Goal: Information Seeking & Learning: Learn about a topic

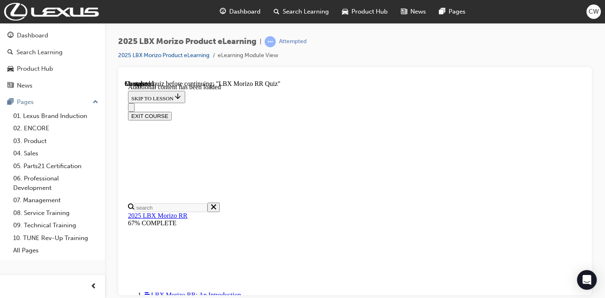
scroll to position [123, 0]
radio input "true"
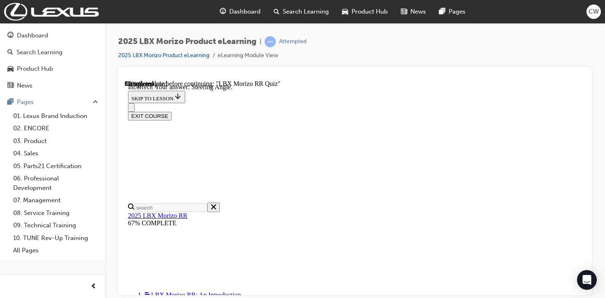
scroll to position [137, 0]
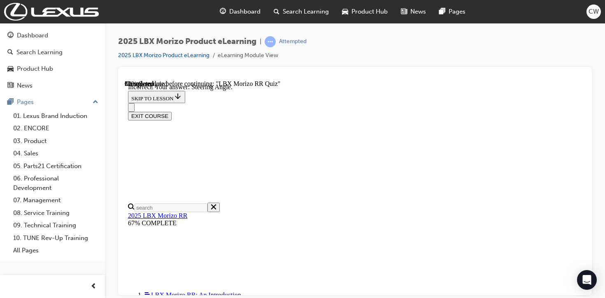
scroll to position [210, 0]
radio input "true"
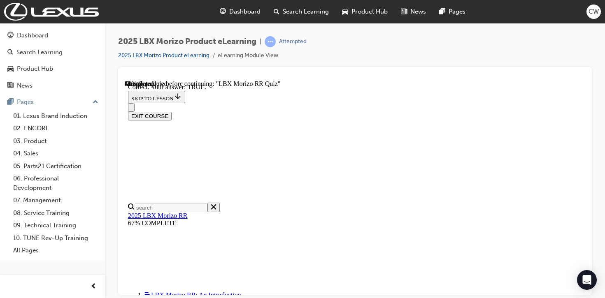
scroll to position [317, 0]
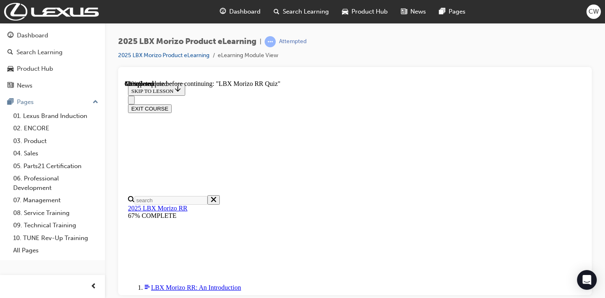
scroll to position [263, 0]
radio input "true"
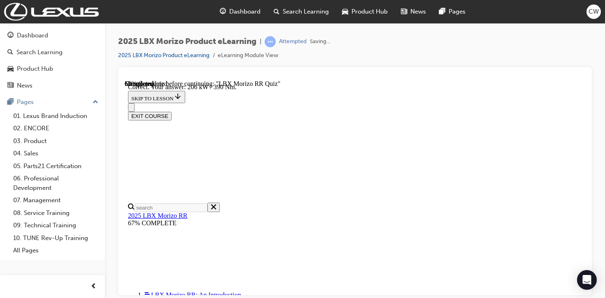
scroll to position [330, 0]
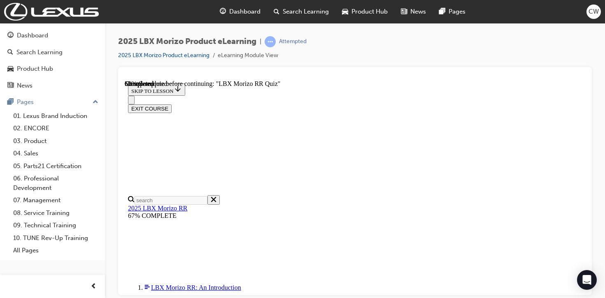
scroll to position [116, 0]
radio input "true"
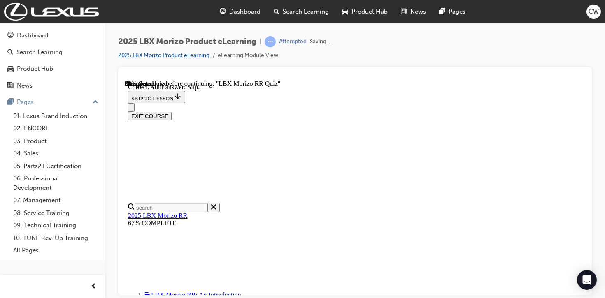
scroll to position [190, 0]
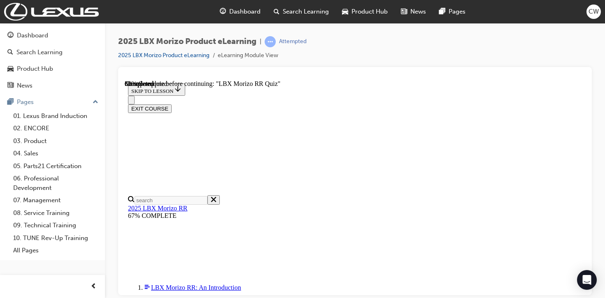
scroll to position [226, 0]
radio input "true"
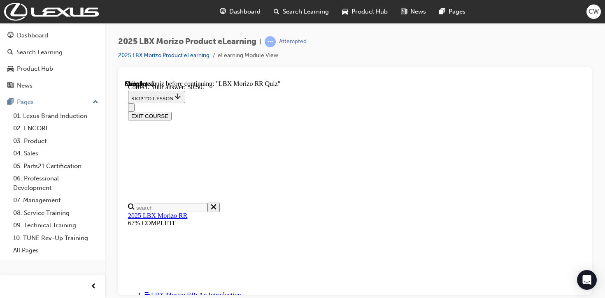
scroll to position [363, 0]
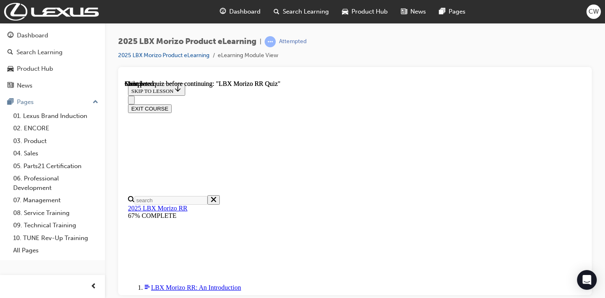
scroll to position [218, 0]
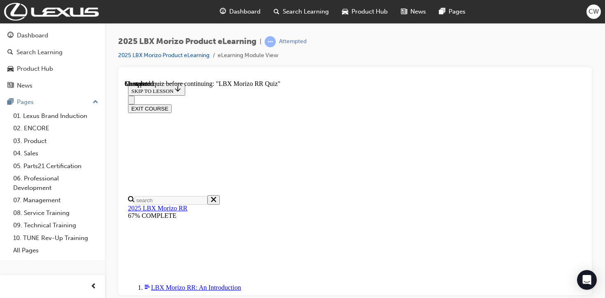
radio input "true"
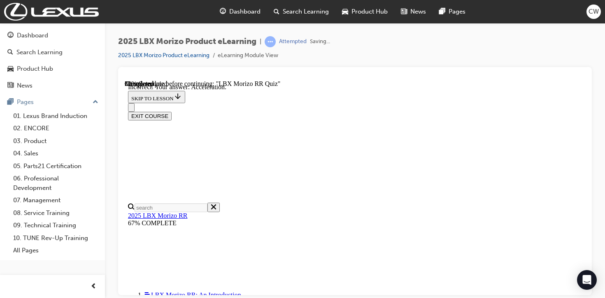
scroll to position [219, 0]
click at [172, 111] on button "EXIT COURSE" at bounding box center [150, 115] width 44 height 9
click at [193, 58] on link "2025 LBX Morizo Product eLearning" at bounding box center [163, 55] width 91 height 7
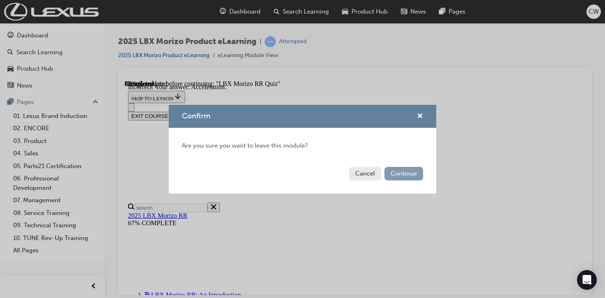
click at [394, 176] on button "Continue" at bounding box center [403, 174] width 39 height 14
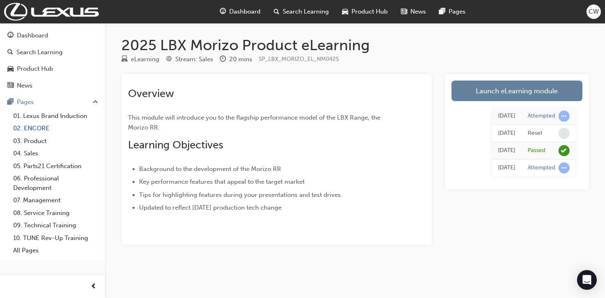
click at [37, 128] on link "02. ENCORE" at bounding box center [56, 128] width 92 height 13
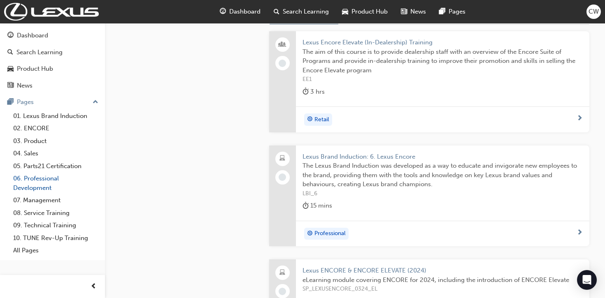
scroll to position [344, 0]
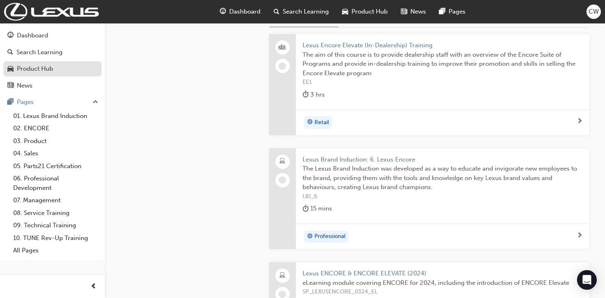
click at [49, 74] on link "Product Hub" at bounding box center [52, 68] width 98 height 15
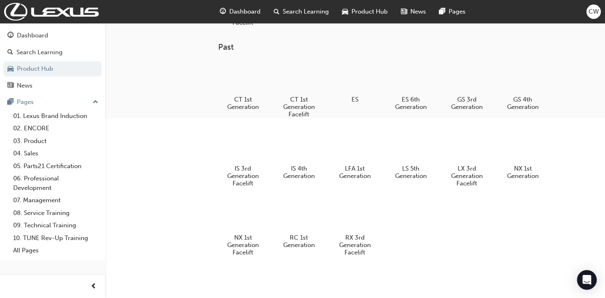
scroll to position [225, 0]
click at [59, 39] on div "Dashboard" at bounding box center [52, 35] width 90 height 10
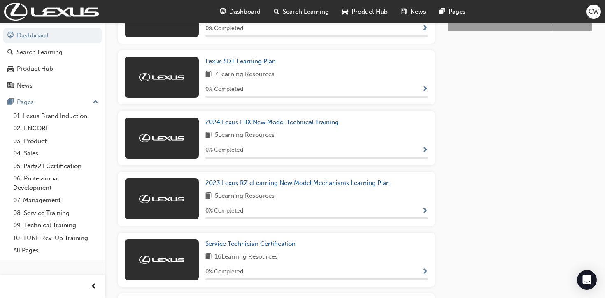
scroll to position [411, 0]
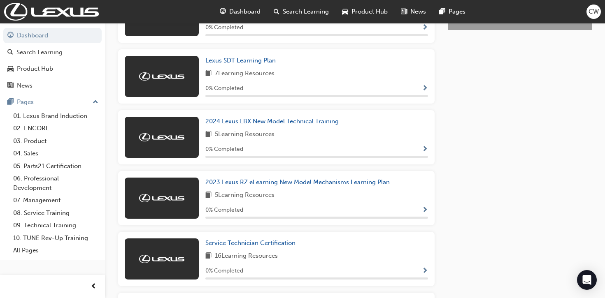
click at [288, 125] on span "2024 Lexus LBX New Model Technical Training" at bounding box center [271, 121] width 133 height 7
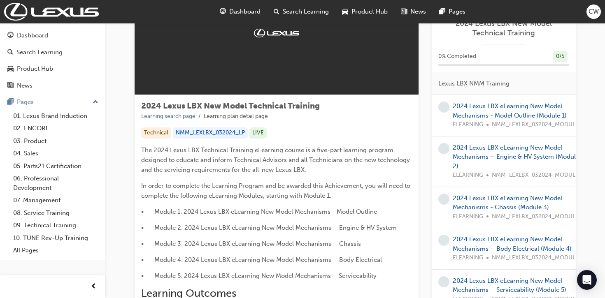
scroll to position [72, 0]
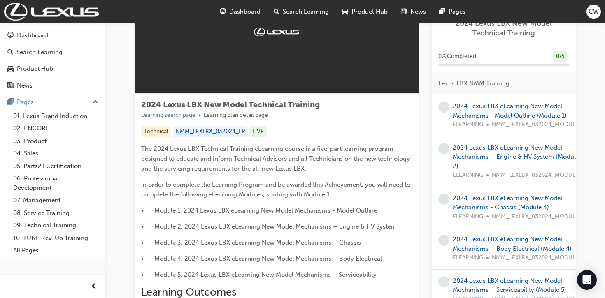
click at [474, 114] on link "2024 Lexus LBX eLearning New Model Mechanisms - Model Outline (Module 1)" at bounding box center [510, 110] width 114 height 17
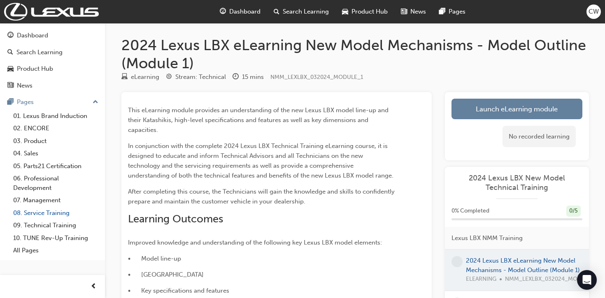
click at [44, 214] on link "08. Service Training" at bounding box center [56, 213] width 92 height 13
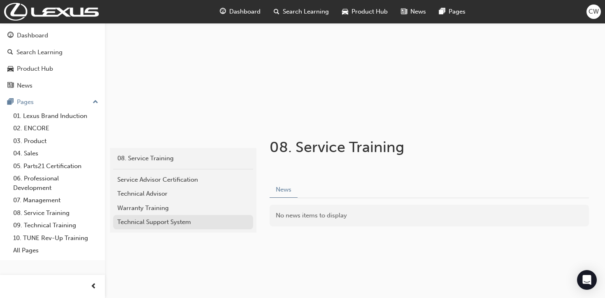
scroll to position [67, 0]
click at [177, 222] on div "Technical Support System" at bounding box center [183, 220] width 132 height 9
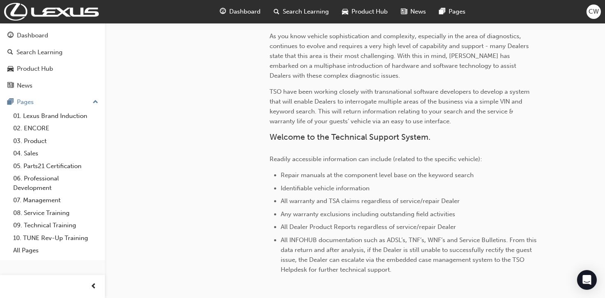
scroll to position [250, 0]
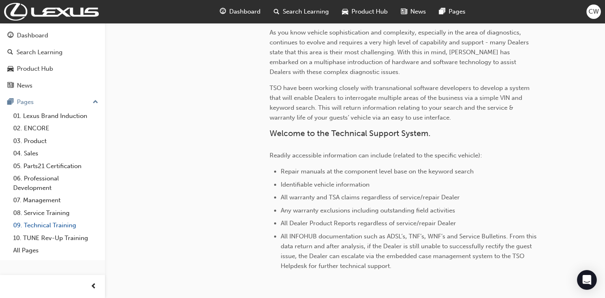
click at [38, 227] on link "09. Technical Training" at bounding box center [56, 225] width 92 height 13
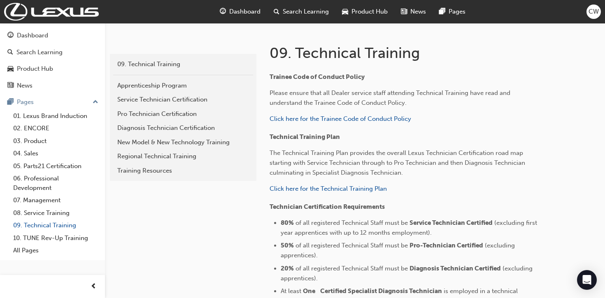
scroll to position [161, 0]
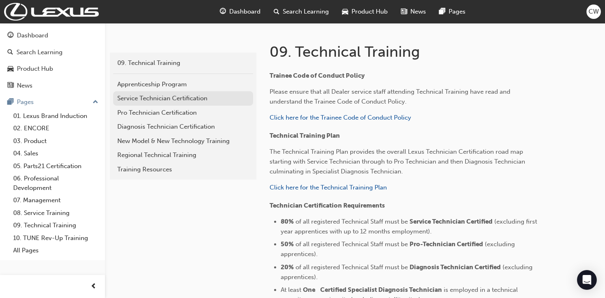
click at [199, 102] on div "Service Technician Certification" at bounding box center [183, 98] width 132 height 9
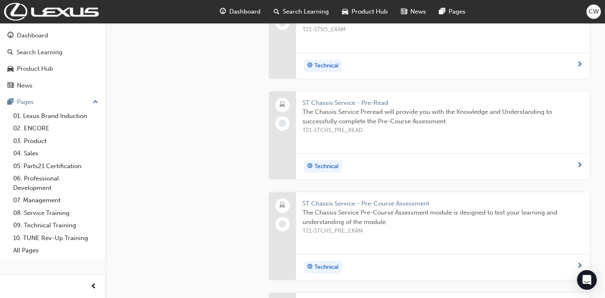
scroll to position [982, 0]
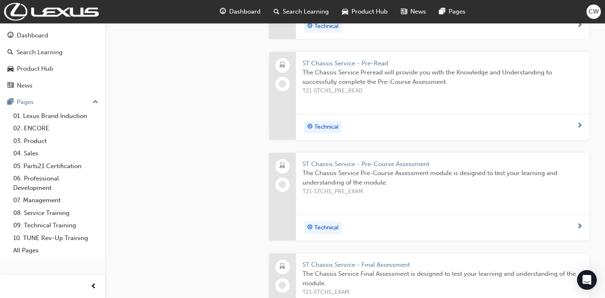
click at [367, 14] on span "Product Hub" at bounding box center [369, 11] width 36 height 9
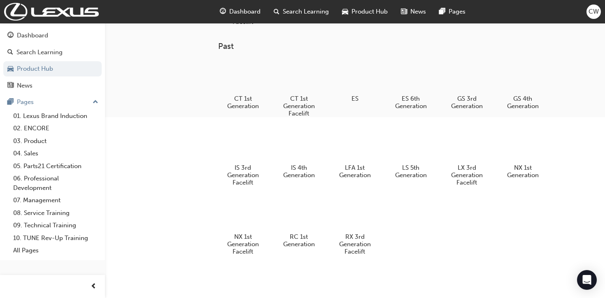
click at [238, 11] on span "Dashboard" at bounding box center [244, 11] width 31 height 9
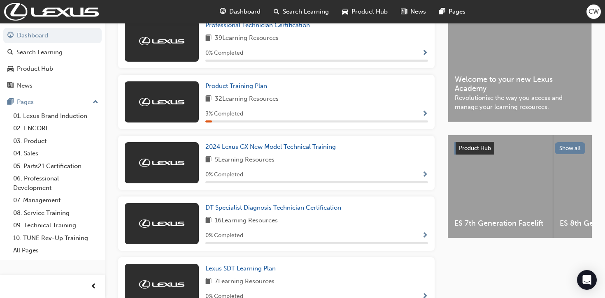
scroll to position [201, 0]
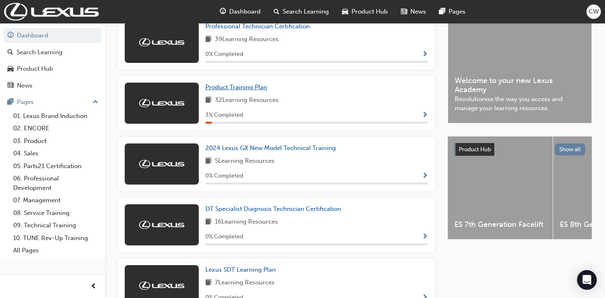
click at [259, 91] on span "Product Training Plan" at bounding box center [236, 87] width 62 height 7
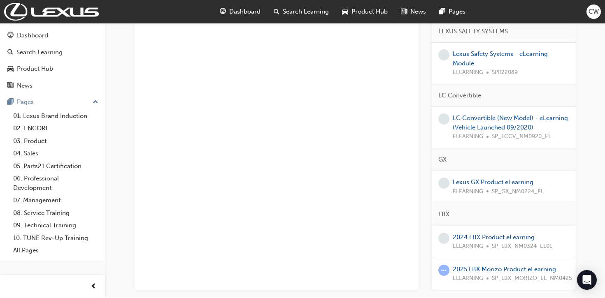
scroll to position [1352, 0]
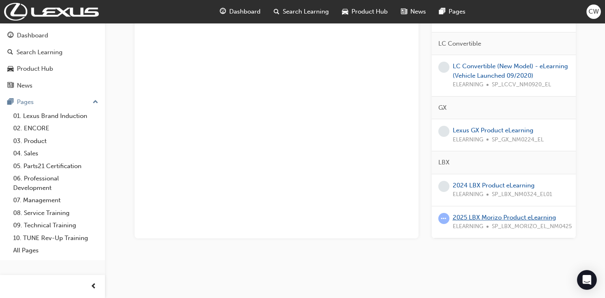
click at [481, 216] on link "2025 LBX Morizo Product eLearning" at bounding box center [504, 217] width 103 height 7
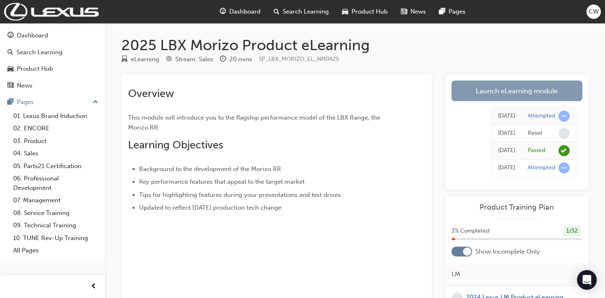
click at [500, 89] on link "Launch eLearning module" at bounding box center [516, 91] width 131 height 21
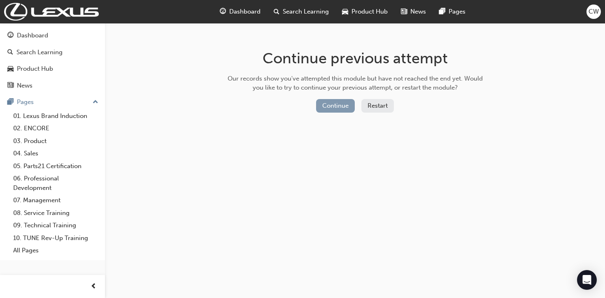
click at [333, 106] on button "Continue" at bounding box center [335, 106] width 39 height 14
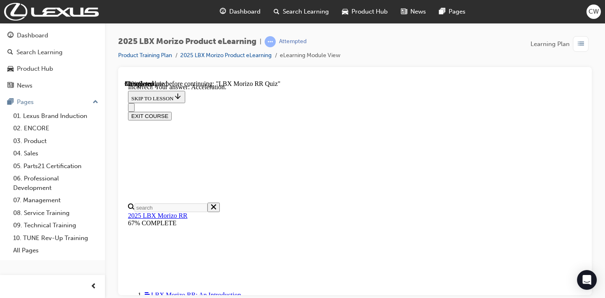
scroll to position [132, 0]
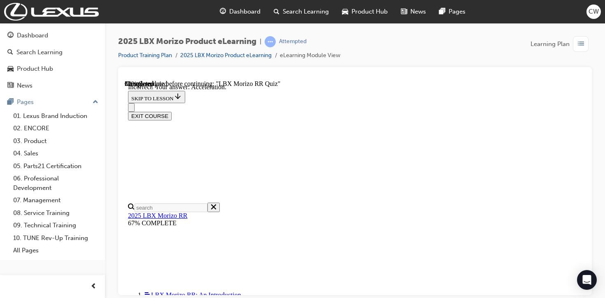
radio input "true"
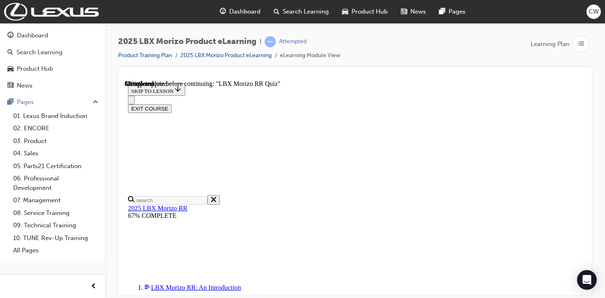
scroll to position [197, 0]
radio input "true"
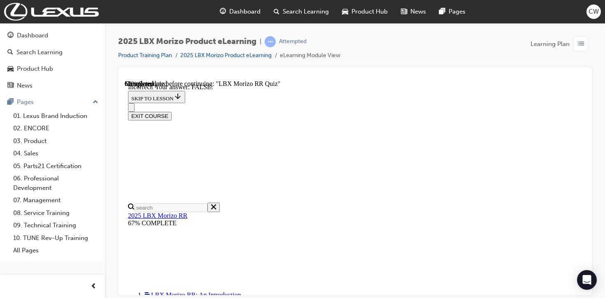
scroll to position [317, 0]
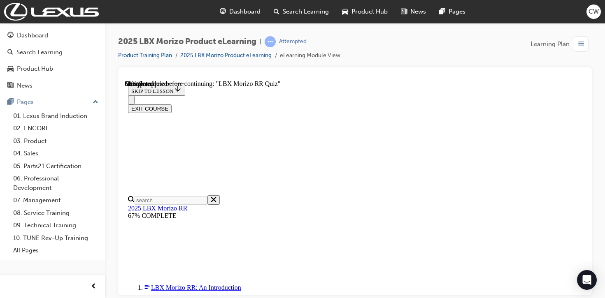
scroll to position [141, 0]
radio input "true"
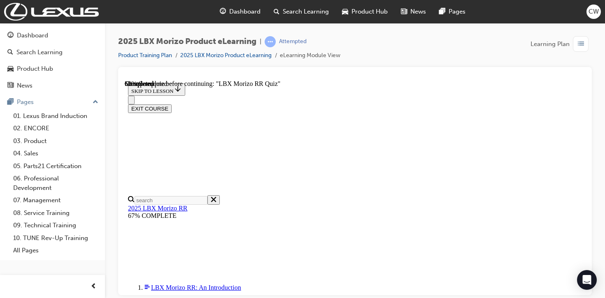
radio input "true"
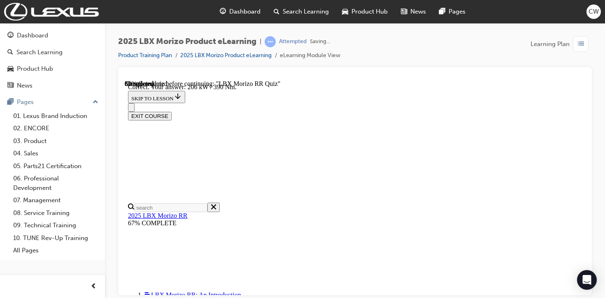
scroll to position [330, 0]
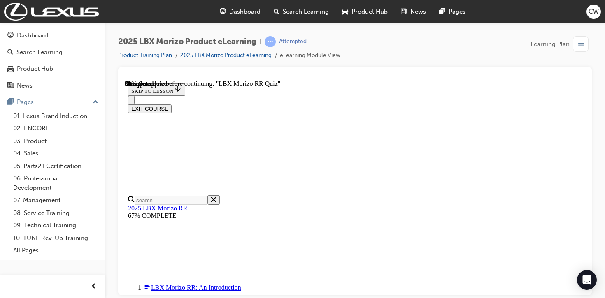
scroll to position [243, 0]
radio input "true"
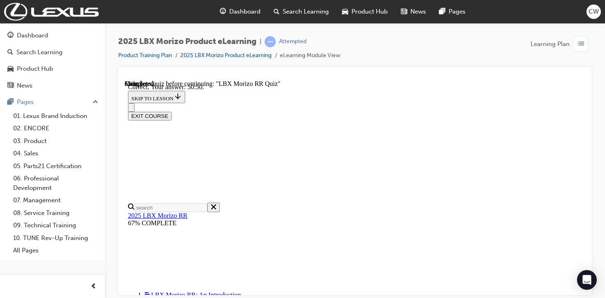
scroll to position [363, 0]
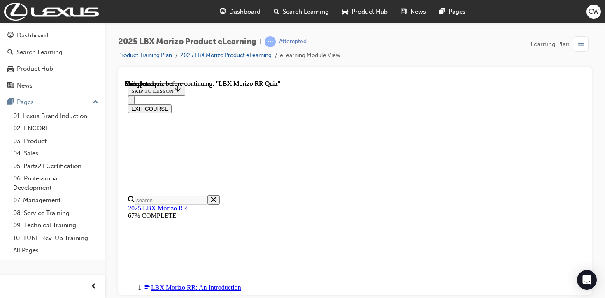
scroll to position [237, 0]
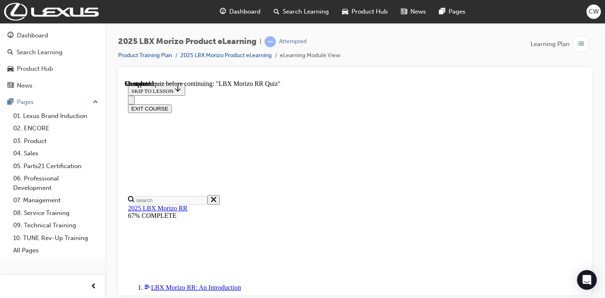
radio input "true"
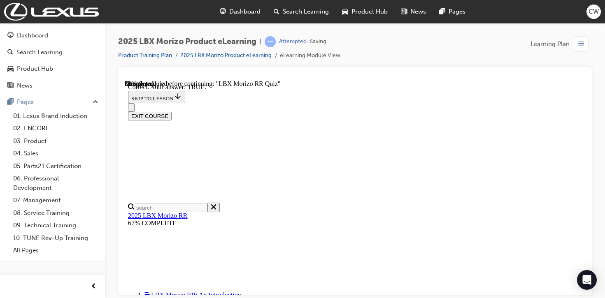
scroll to position [317, 0]
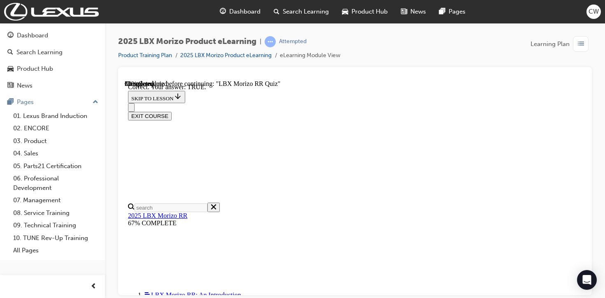
radio input "true"
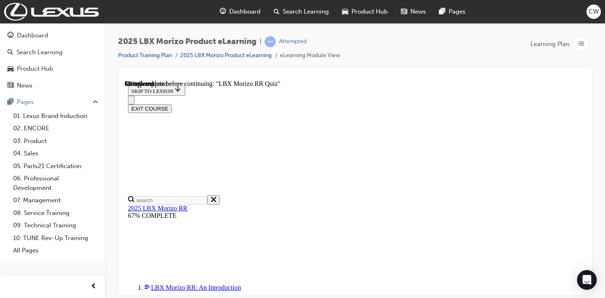
scroll to position [142, 0]
radio input "true"
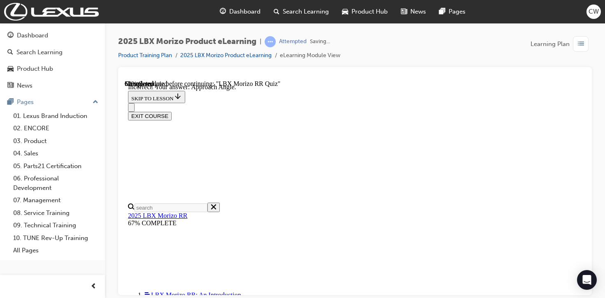
scroll to position [219, 0]
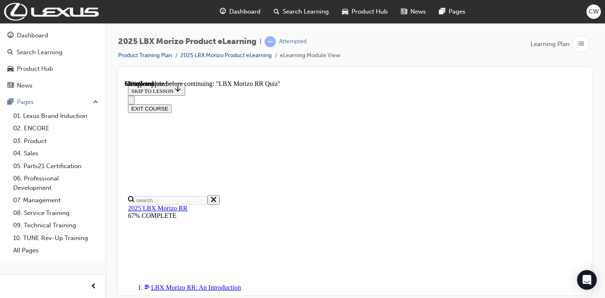
scroll to position [211, 0]
radio input "true"
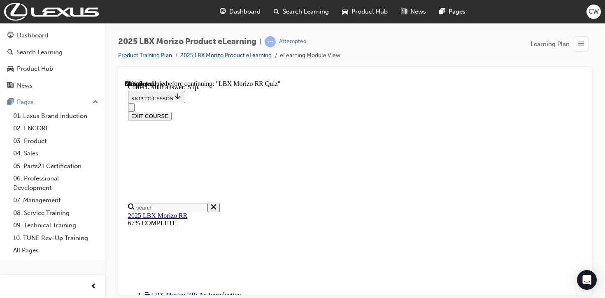
scroll to position [334, 0]
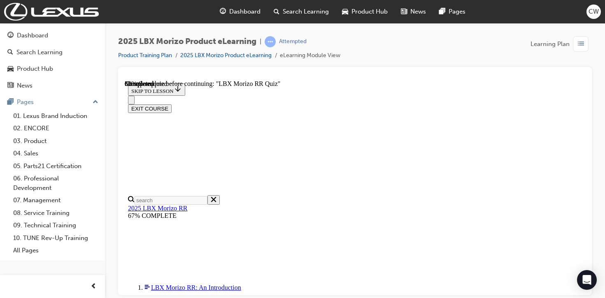
scroll to position [267, 0]
radio input "true"
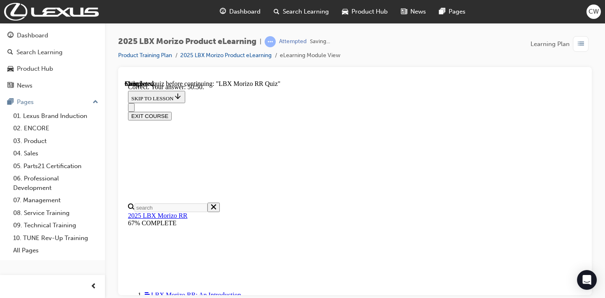
scroll to position [363, 0]
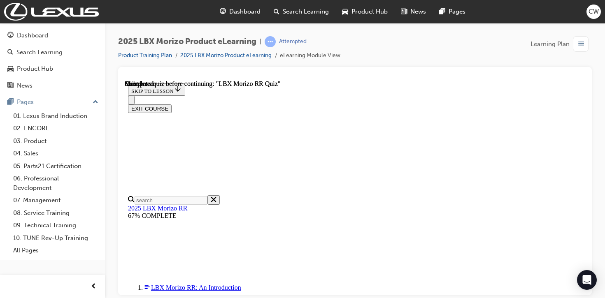
scroll to position [237, 0]
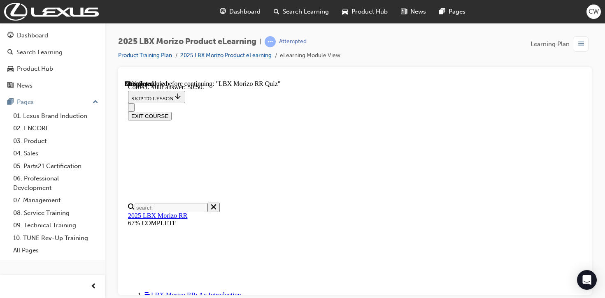
scroll to position [363, 0]
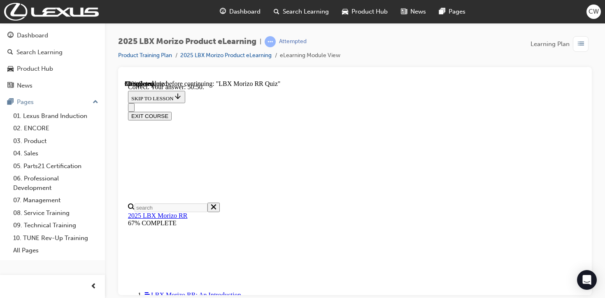
radio input "true"
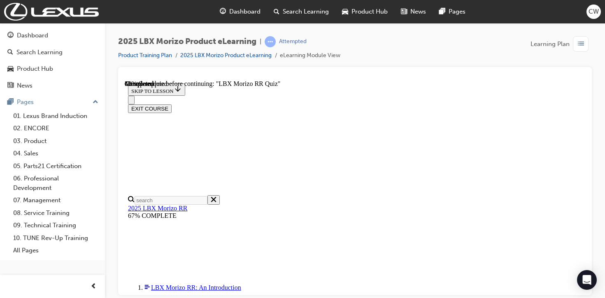
scroll to position [246, 0]
radio input "true"
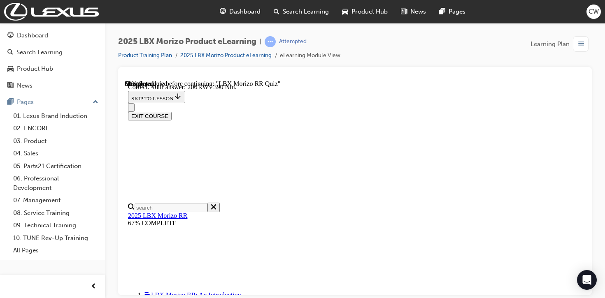
scroll to position [330, 0]
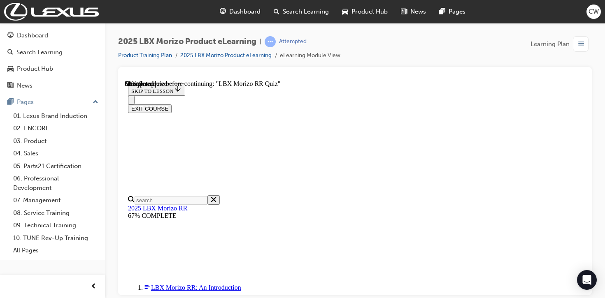
scroll to position [117, 0]
radio input "true"
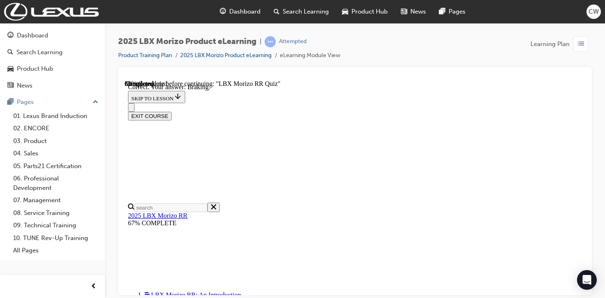
scroll to position [91, 0]
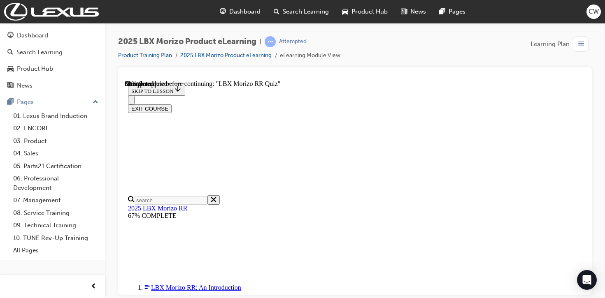
scroll to position [260, 0]
radio input "true"
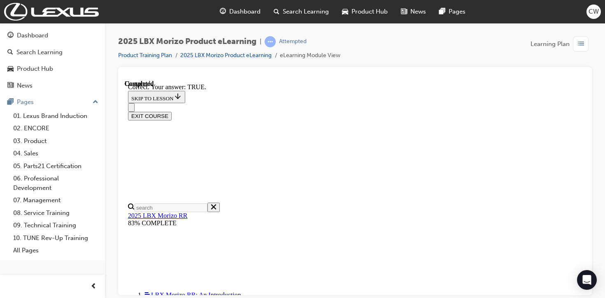
scroll to position [317, 0]
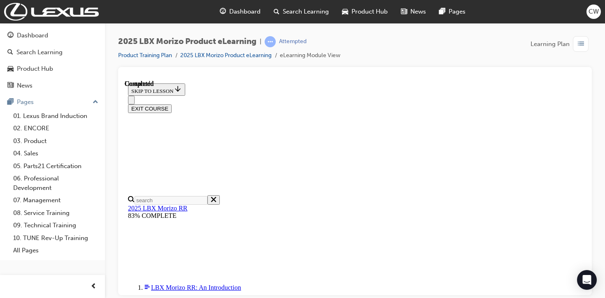
scroll to position [237, 0]
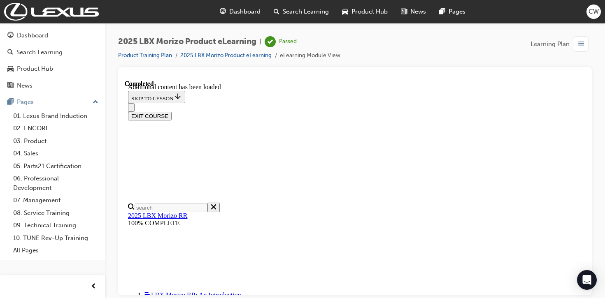
scroll to position [0, 0]
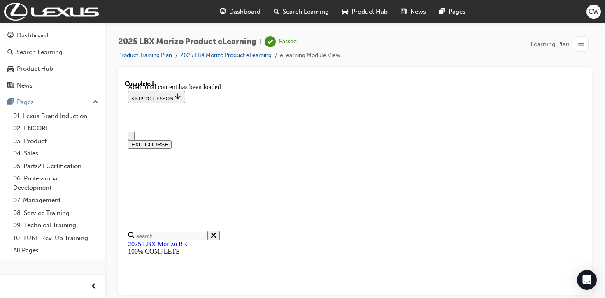
click at [580, 41] on span "list-icon" at bounding box center [581, 44] width 6 height 10
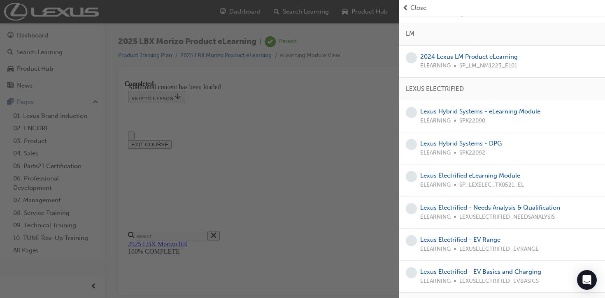
scroll to position [83, 0]
click at [306, 74] on div "button" at bounding box center [199, 149] width 399 height 298
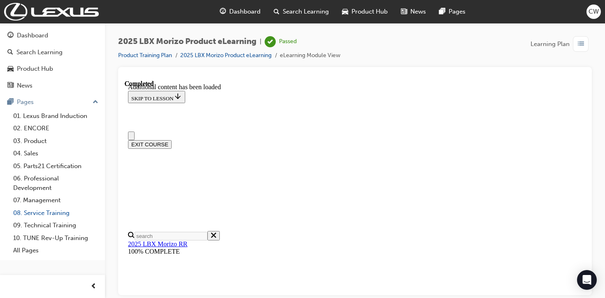
click at [42, 215] on link "08. Service Training" at bounding box center [56, 213] width 92 height 13
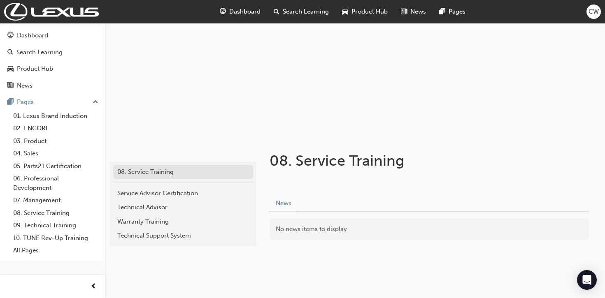
scroll to position [67, 0]
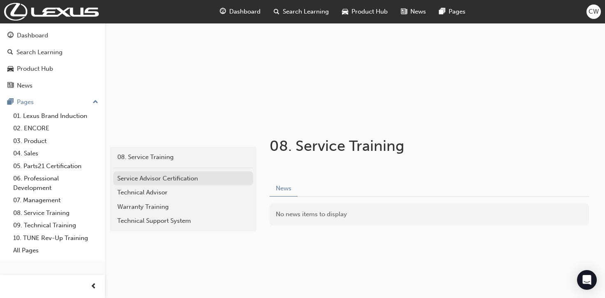
click at [191, 181] on div "Service Advisor Certification" at bounding box center [183, 178] width 132 height 9
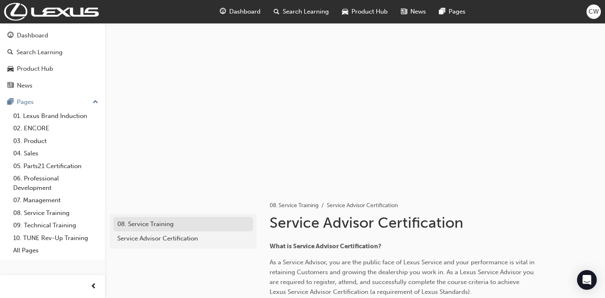
click at [139, 225] on div "08. Service Training" at bounding box center [183, 224] width 132 height 9
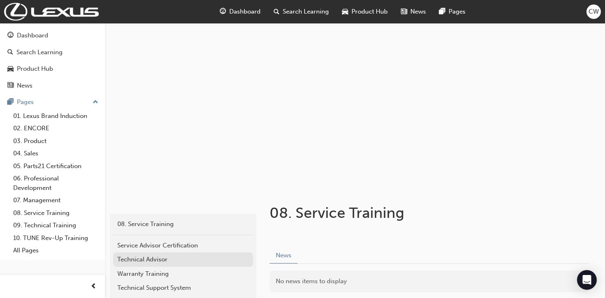
click at [136, 261] on div "Technical Advisor" at bounding box center [183, 259] width 132 height 9
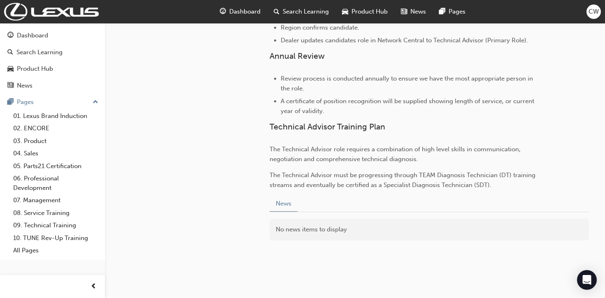
scroll to position [597, 0]
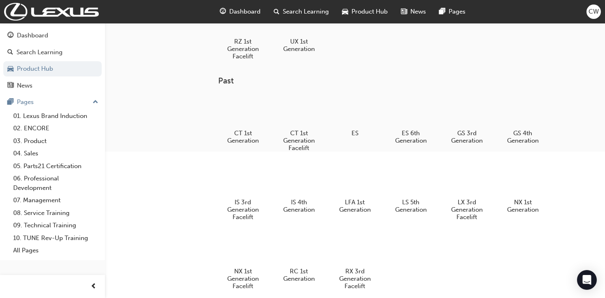
scroll to position [225, 0]
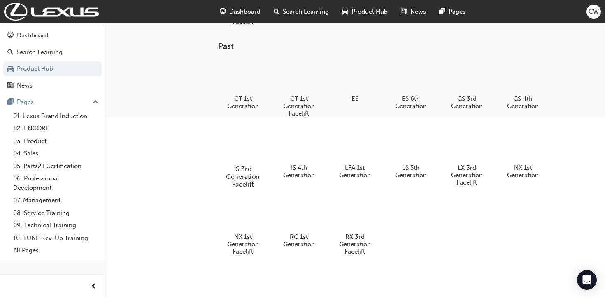
click at [248, 172] on h5 "IS 3rd Generation Facelift" at bounding box center [243, 176] width 46 height 23
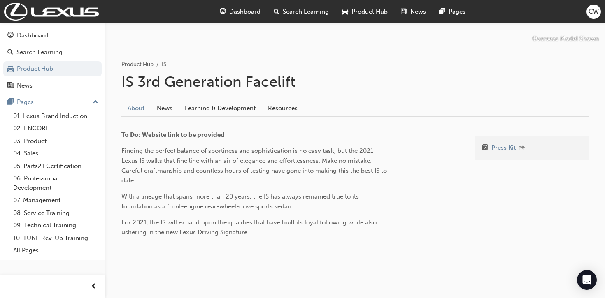
scroll to position [146, 0]
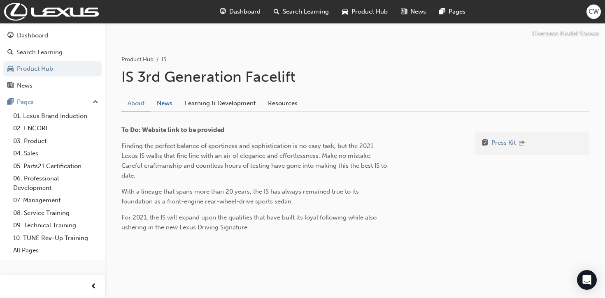
click at [165, 102] on link "News" at bounding box center [165, 103] width 28 height 16
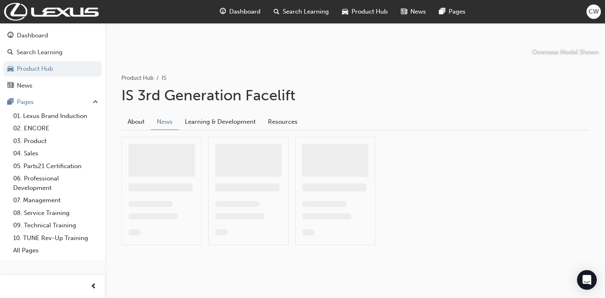
scroll to position [34, 0]
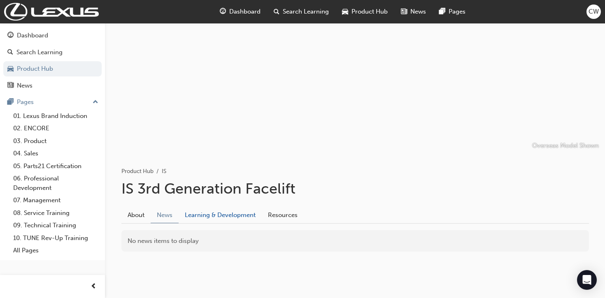
click at [223, 210] on link "Learning & Development" at bounding box center [220, 215] width 83 height 16
click at [274, 212] on link "Resources" at bounding box center [283, 215] width 42 height 16
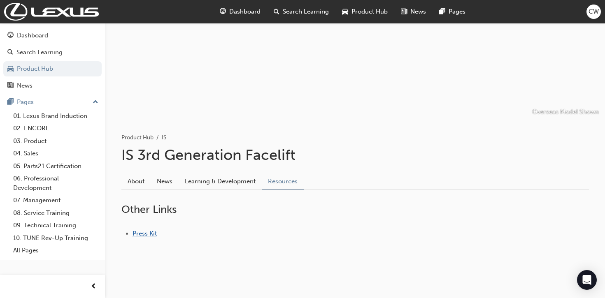
click at [146, 233] on link "Press Kit" at bounding box center [144, 233] width 24 height 7
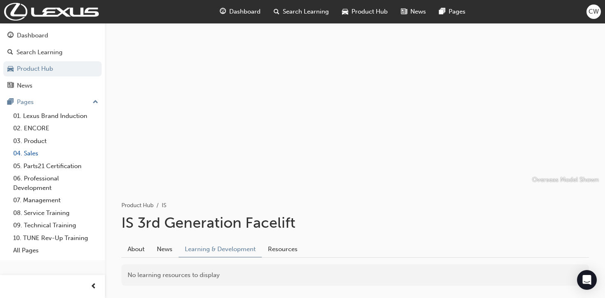
click at [37, 153] on link "04. Sales" at bounding box center [56, 153] width 92 height 13
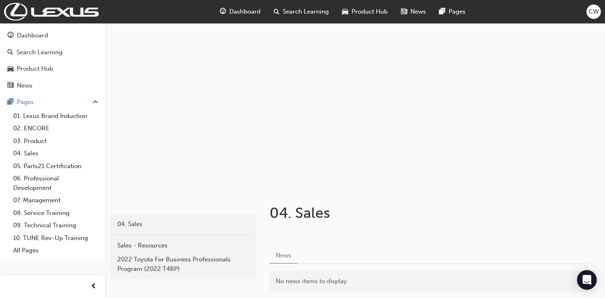
scroll to position [67, 0]
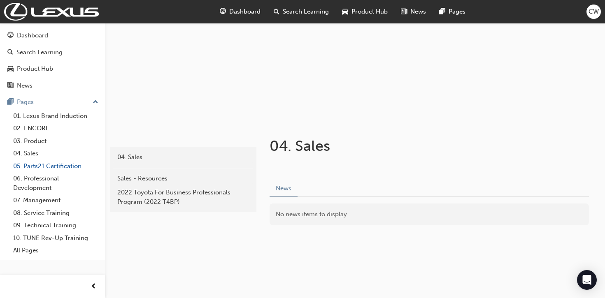
click at [79, 165] on link "05. Parts21 Certification" at bounding box center [56, 166] width 92 height 13
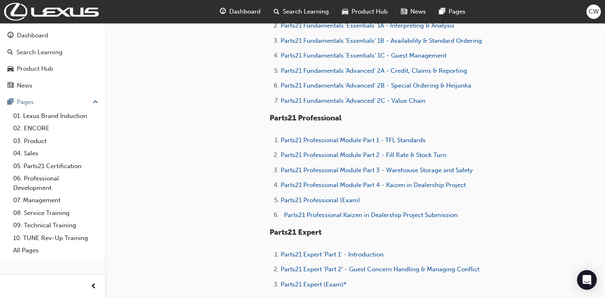
scroll to position [394, 0]
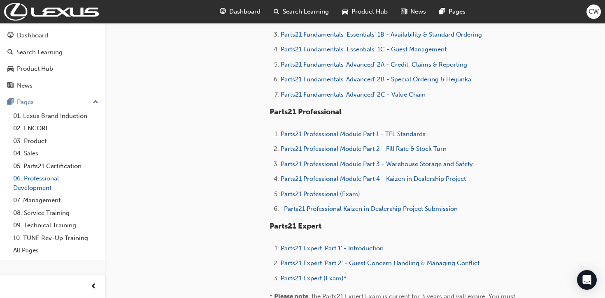
click at [50, 178] on link "06. Professional Development" at bounding box center [56, 183] width 92 height 22
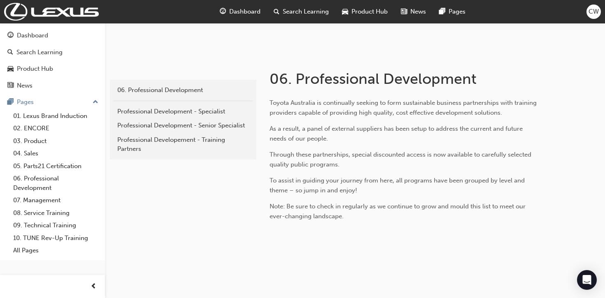
scroll to position [135, 0]
click at [52, 200] on link "07. Management" at bounding box center [56, 200] width 92 height 13
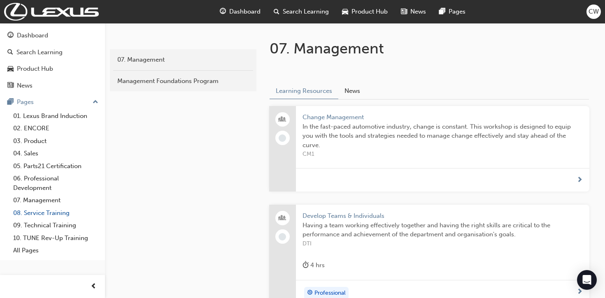
click at [51, 216] on link "08. Service Training" at bounding box center [56, 213] width 92 height 13
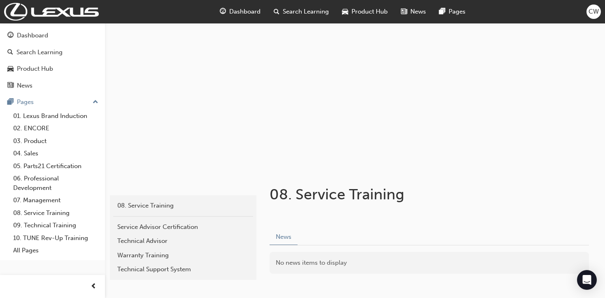
scroll to position [67, 0]
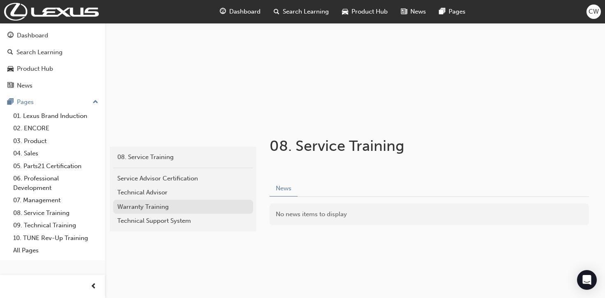
click at [139, 206] on div "Warranty Training" at bounding box center [183, 206] width 132 height 9
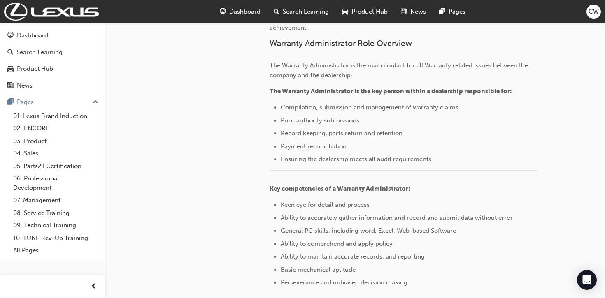
scroll to position [331, 0]
click at [64, 216] on link "08. Service Training" at bounding box center [56, 213] width 92 height 13
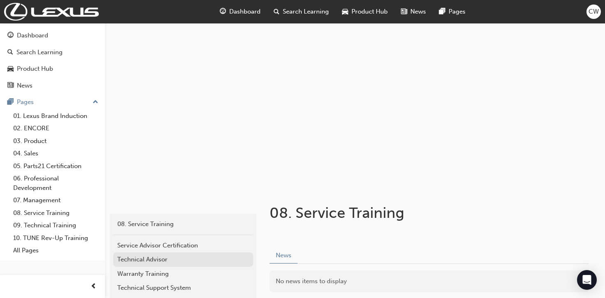
click at [141, 259] on div "Technical Advisor" at bounding box center [183, 259] width 132 height 9
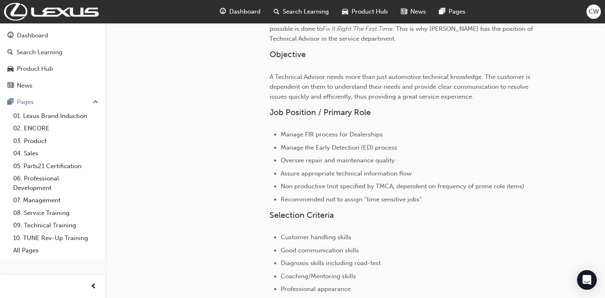
scroll to position [269, 0]
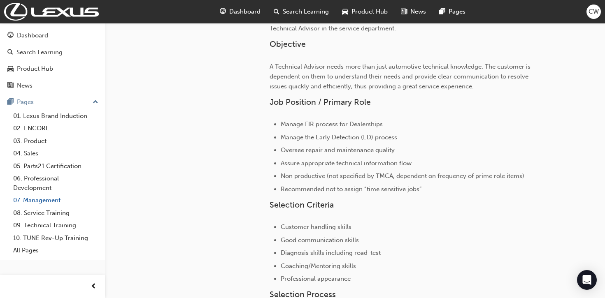
click at [45, 204] on link "07. Management" at bounding box center [56, 200] width 92 height 13
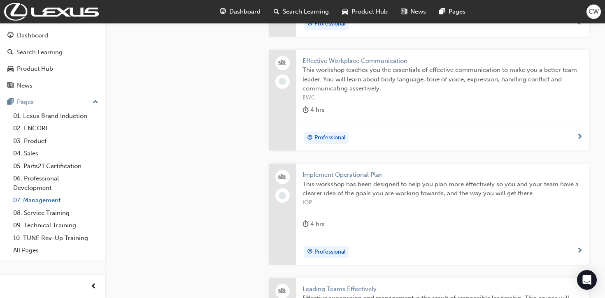
click at [42, 200] on link "07. Management" at bounding box center [56, 200] width 92 height 13
click at [46, 217] on link "08. Service Training" at bounding box center [56, 213] width 92 height 13
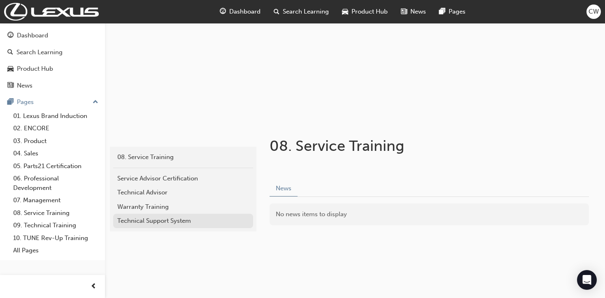
click at [152, 224] on div "Technical Support System" at bounding box center [183, 220] width 132 height 9
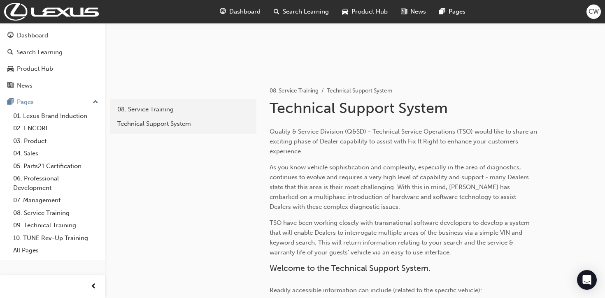
scroll to position [117, 0]
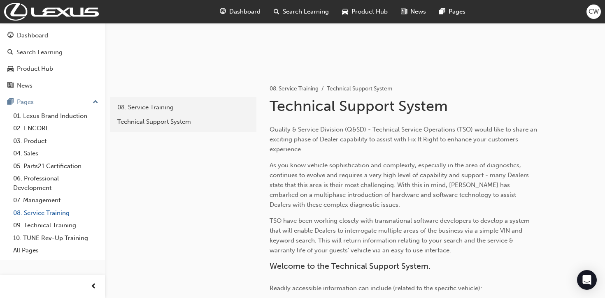
click at [59, 214] on link "08. Service Training" at bounding box center [56, 213] width 92 height 13
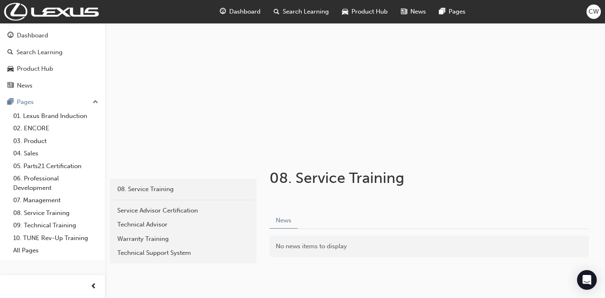
scroll to position [67, 0]
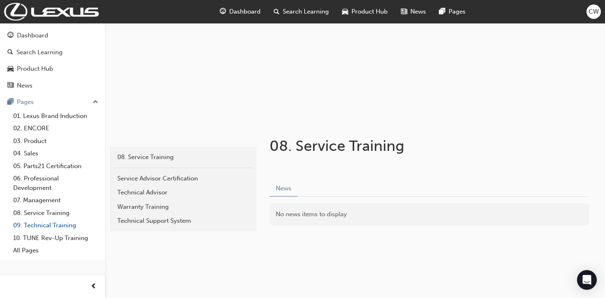
click at [63, 226] on link "09. Technical Training" at bounding box center [56, 225] width 92 height 13
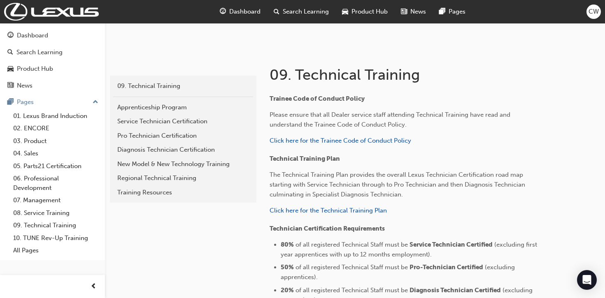
scroll to position [139, 0]
click at [87, 237] on link "10. TUNE Rev-Up Training" at bounding box center [56, 238] width 92 height 13
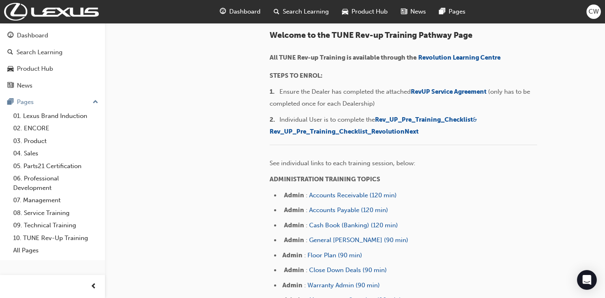
scroll to position [152, 0]
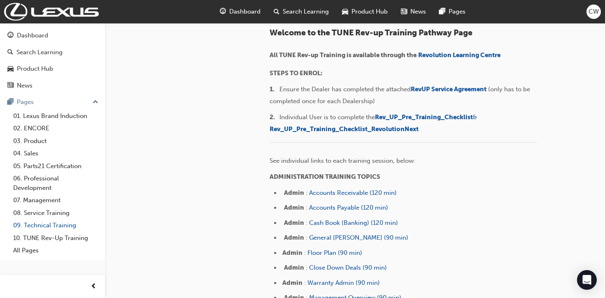
click at [30, 224] on link "09. Technical Training" at bounding box center [56, 225] width 92 height 13
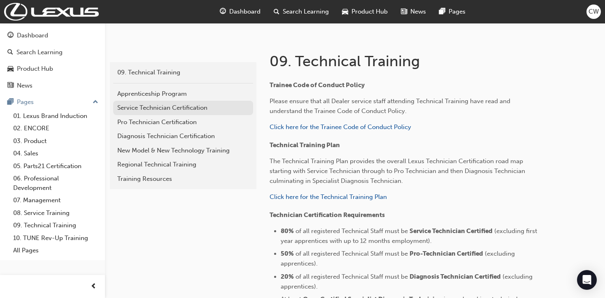
click at [194, 112] on div "Service Technician Certification" at bounding box center [183, 107] width 132 height 9
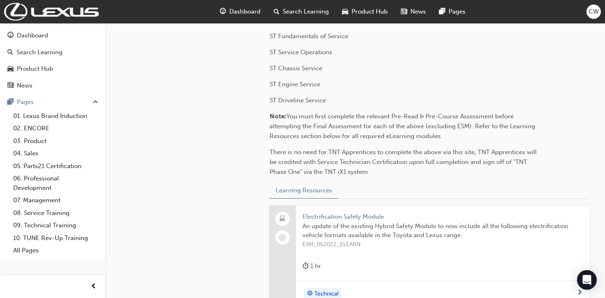
scroll to position [110, 0]
click at [68, 226] on link "09. Technical Training" at bounding box center [56, 225] width 92 height 13
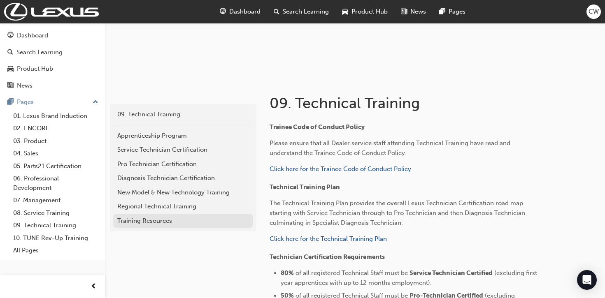
click at [170, 223] on div "Training Resources" at bounding box center [183, 220] width 132 height 9
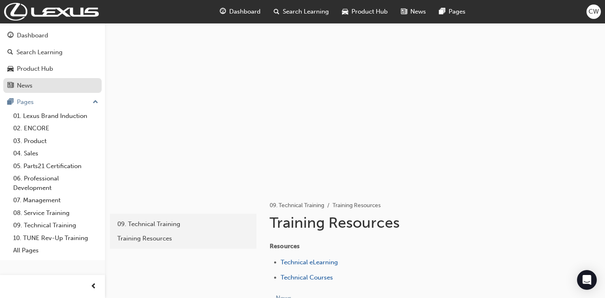
click at [26, 89] on div "News" at bounding box center [25, 85] width 16 height 9
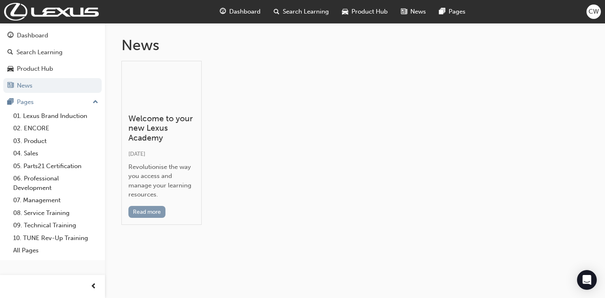
click at [161, 211] on button "Read more" at bounding box center [146, 212] width 37 height 12
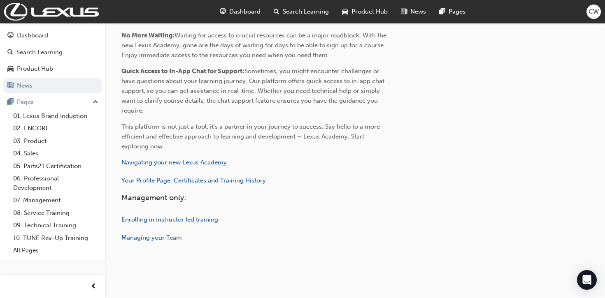
scroll to position [409, 0]
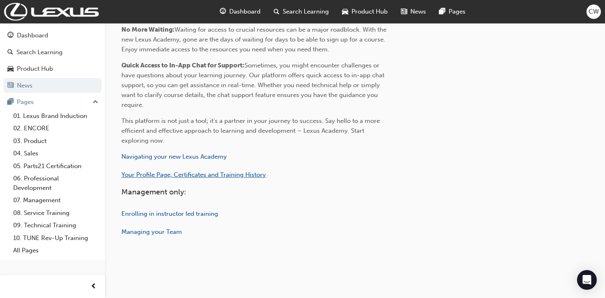
click at [175, 175] on span "Your Profile Page, Certificates and Training History" at bounding box center [193, 174] width 144 height 7
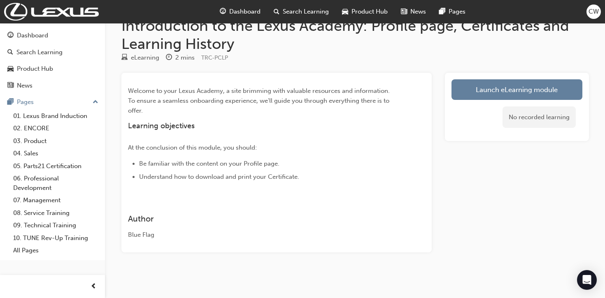
scroll to position [21, 0]
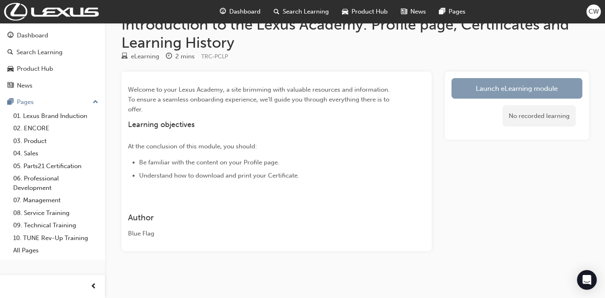
click at [496, 82] on link "Launch eLearning module" at bounding box center [516, 88] width 131 height 21
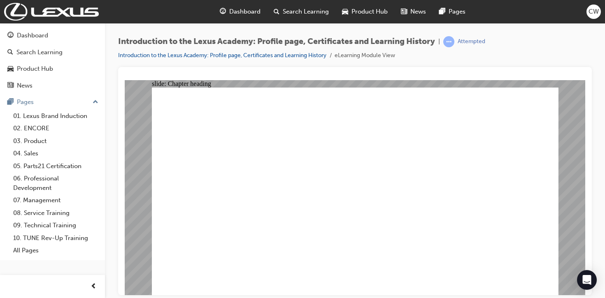
click at [236, 57] on link "Introduction to the Lexus Academy: Profile page, Certificates and Learning Hist…" at bounding box center [222, 55] width 208 height 7
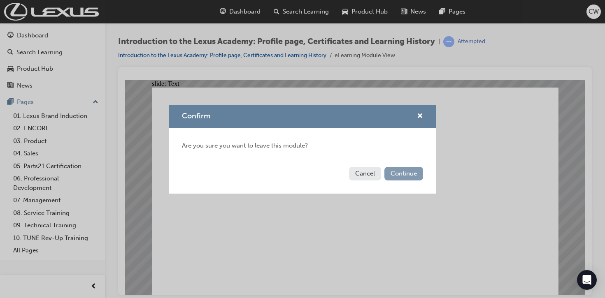
click at [408, 178] on button "Continue" at bounding box center [403, 174] width 39 height 14
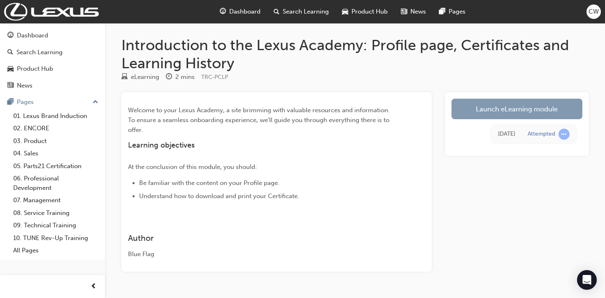
click at [486, 107] on link "Launch eLearning module" at bounding box center [516, 109] width 131 height 21
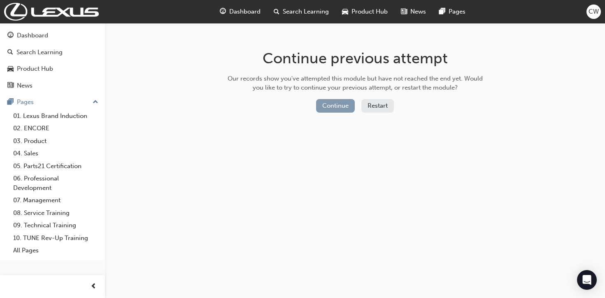
click at [334, 107] on button "Continue" at bounding box center [335, 106] width 39 height 14
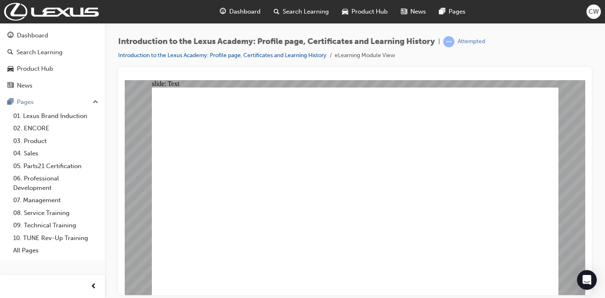
click at [242, 10] on span "Dashboard" at bounding box center [244, 11] width 31 height 9
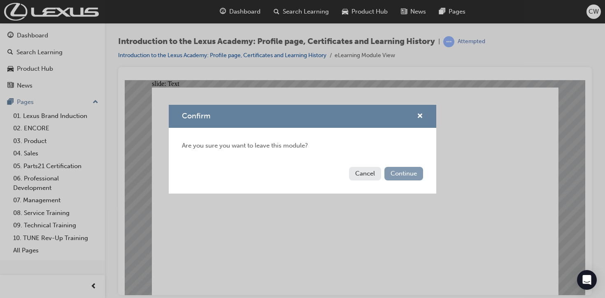
click at [404, 178] on button "Continue" at bounding box center [403, 174] width 39 height 14
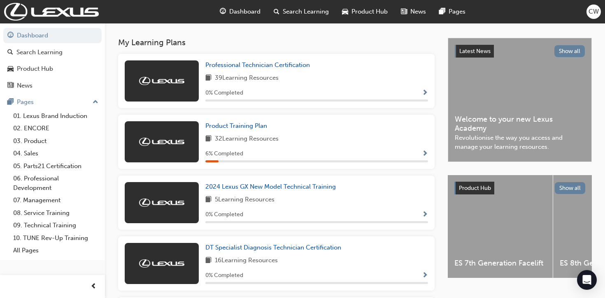
scroll to position [161, 0]
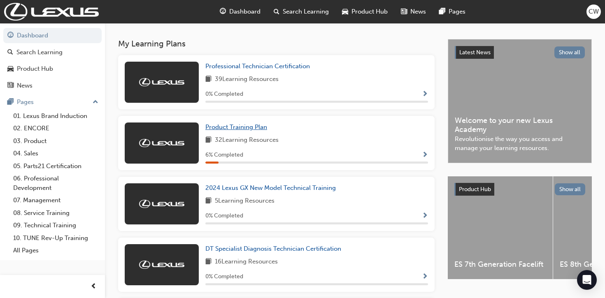
click at [253, 131] on span "Product Training Plan" at bounding box center [236, 126] width 62 height 7
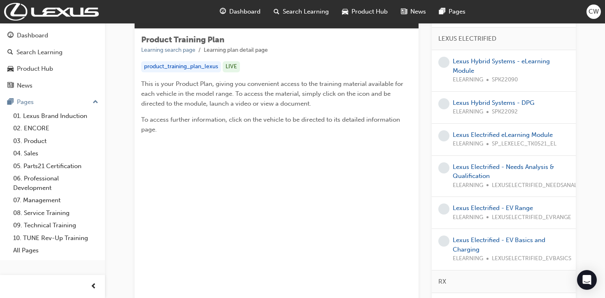
scroll to position [140, 0]
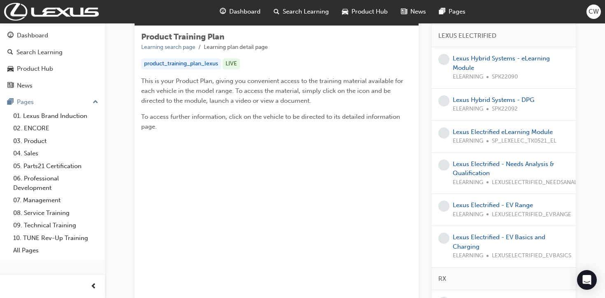
click at [368, 9] on span "Product Hub" at bounding box center [369, 11] width 36 height 9
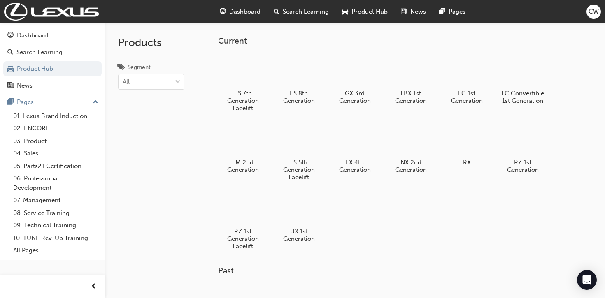
click at [409, 11] on div "News" at bounding box center [413, 11] width 38 height 17
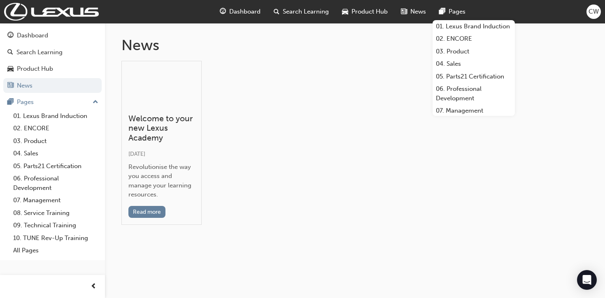
click at [450, 12] on span "Pages" at bounding box center [456, 11] width 17 height 9
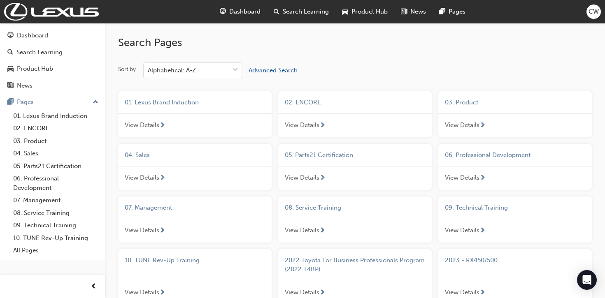
click at [592, 16] on span "CW" at bounding box center [593, 11] width 10 height 9
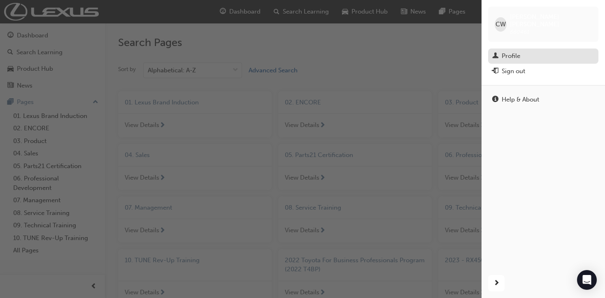
click at [508, 51] on div "Profile" at bounding box center [510, 55] width 19 height 9
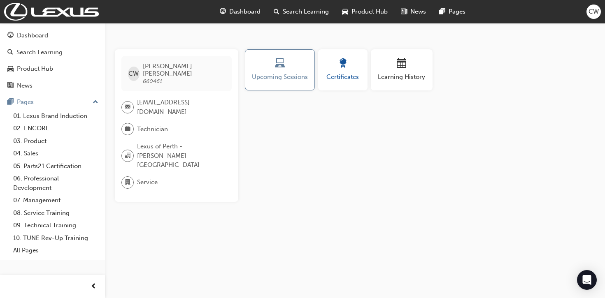
click at [346, 63] on span "award-icon" at bounding box center [343, 63] width 10 height 11
click at [394, 65] on div "button" at bounding box center [401, 64] width 49 height 13
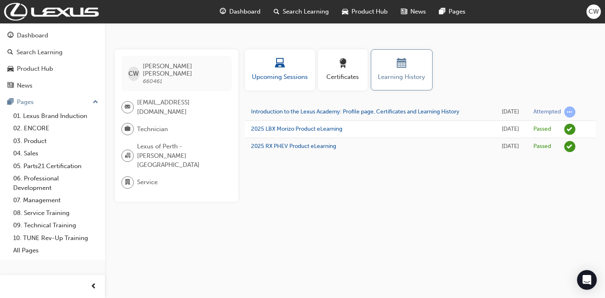
click at [289, 74] on span "Upcoming Sessions" at bounding box center [280, 76] width 58 height 9
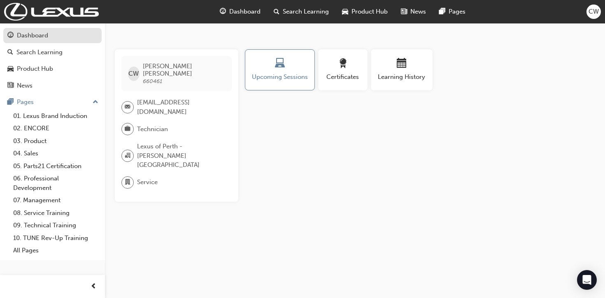
click at [42, 37] on div "Dashboard" at bounding box center [32, 35] width 31 height 9
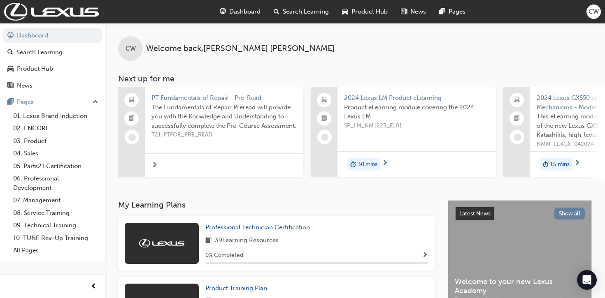
click at [252, 11] on span "Dashboard" at bounding box center [244, 11] width 31 height 9
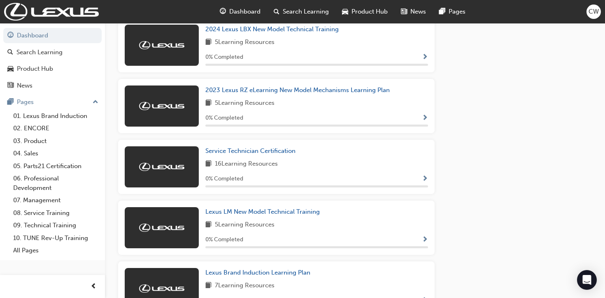
scroll to position [504, 0]
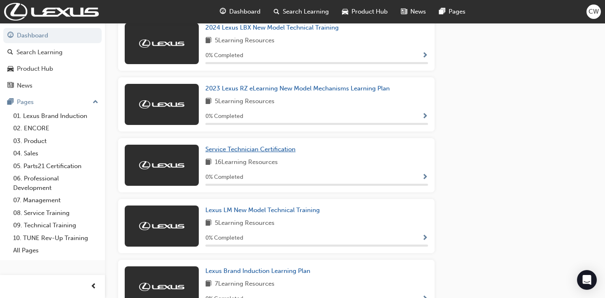
click at [249, 153] on span "Service Technician Certification" at bounding box center [250, 149] width 90 height 7
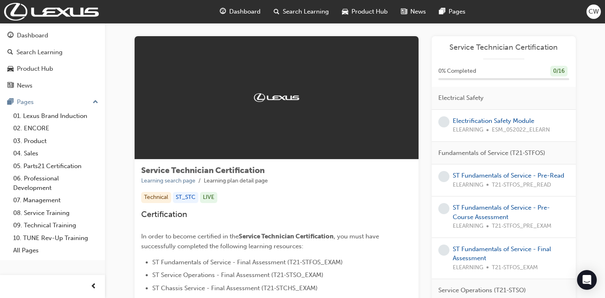
scroll to position [5, 0]
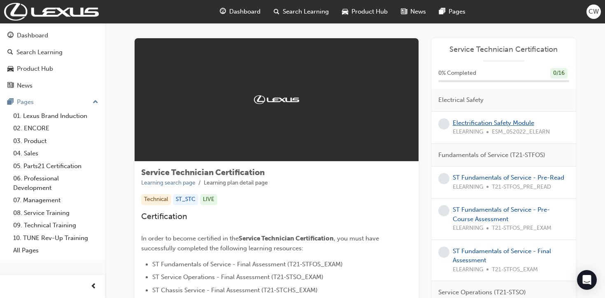
click at [469, 123] on link "Electrification Safety Module" at bounding box center [493, 122] width 81 height 7
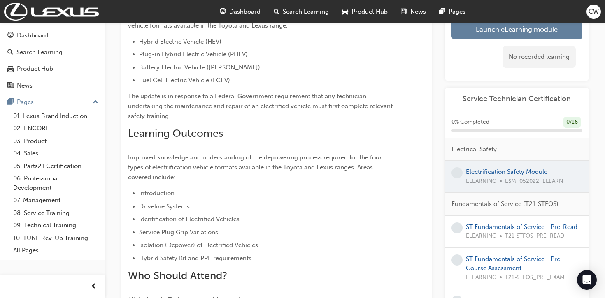
scroll to position [105, 0]
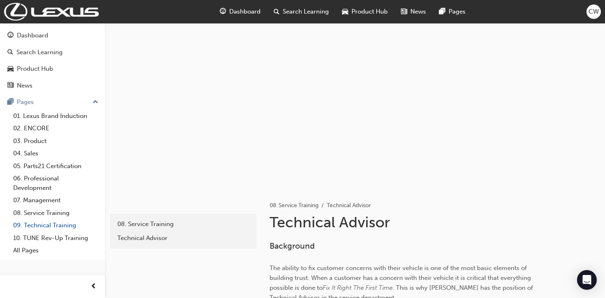
click at [46, 227] on link "09. Technical Training" at bounding box center [56, 225] width 92 height 13
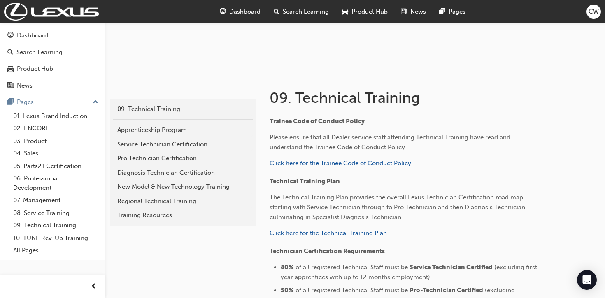
scroll to position [157, 0]
